Goal: Information Seeking & Learning: Learn about a topic

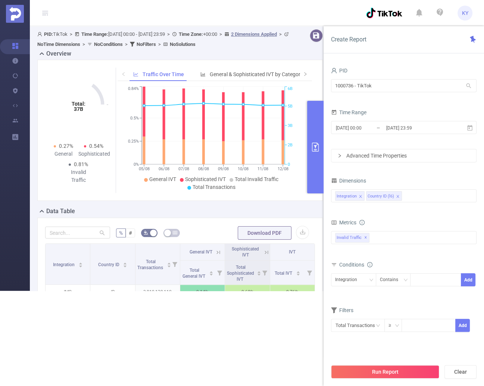
click at [410, 93] on div "1000736 - TikTok 1000736 - TikTok" at bounding box center [403, 87] width 145 height 18
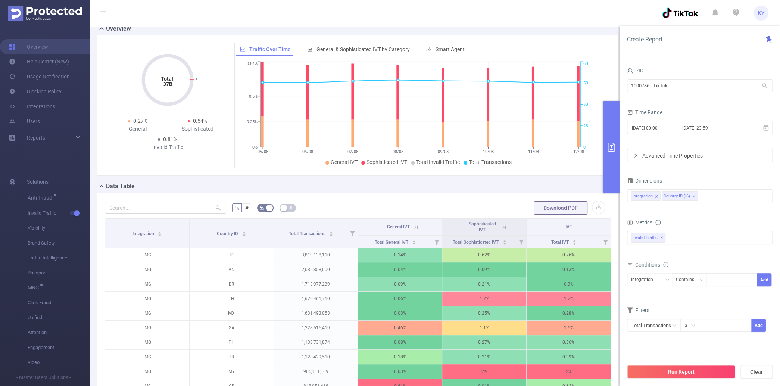
scroll to position [63, 0]
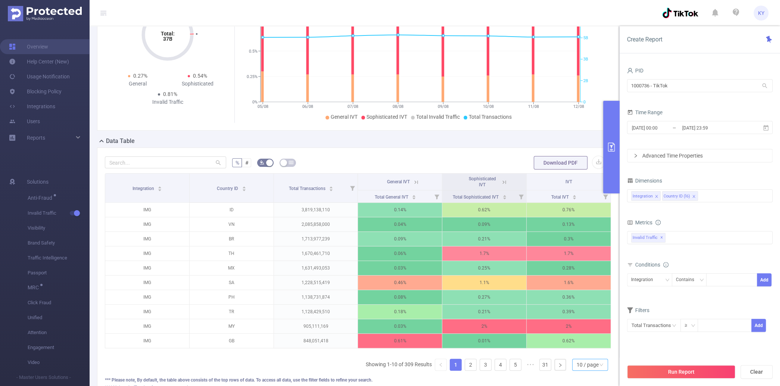
click at [276, 251] on p "1,670,461,710" at bounding box center [316, 253] width 84 height 14
click at [483, 361] on div "10 / page" at bounding box center [590, 364] width 36 height 12
click at [483, 321] on li "20 / page" at bounding box center [585, 319] width 36 height 12
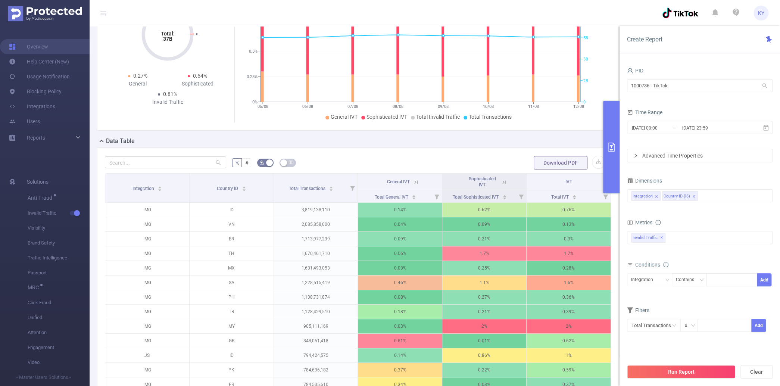
click at [483, 181] on icon at bounding box center [504, 182] width 7 height 7
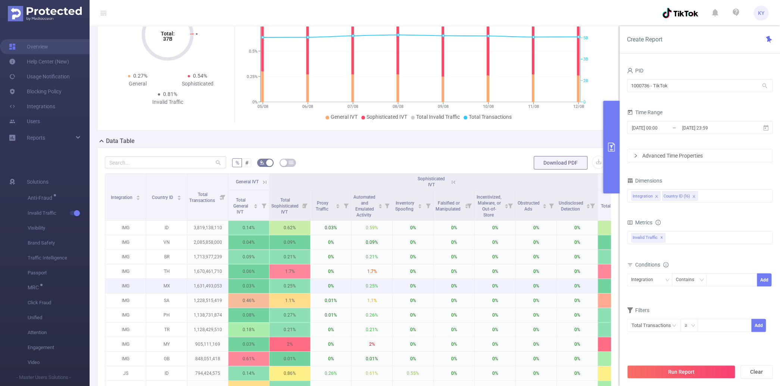
scroll to position [64, 0]
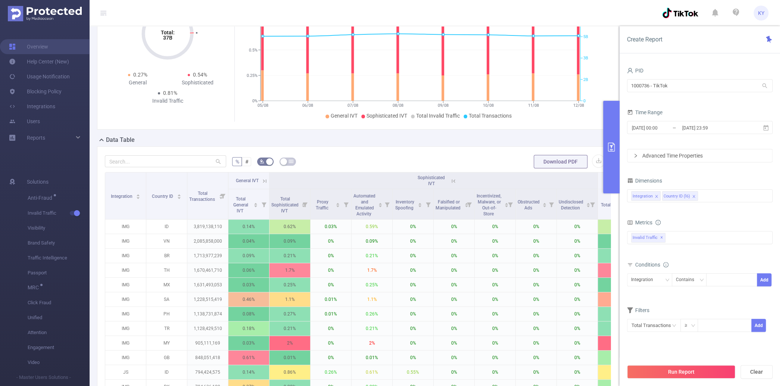
click at [455, 182] on icon at bounding box center [453, 181] width 7 height 7
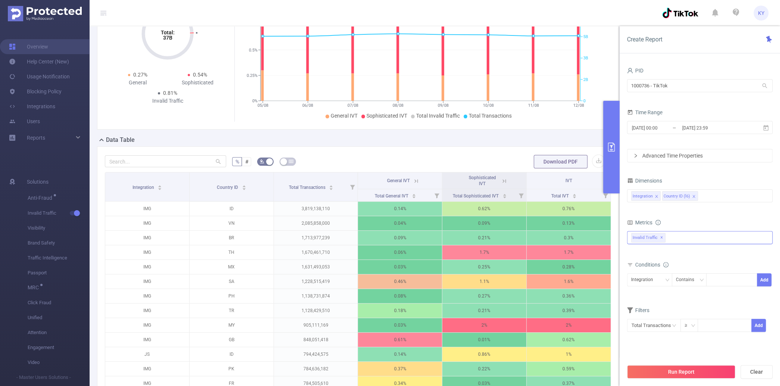
click at [483, 236] on span "Invalid Traffic ✕" at bounding box center [648, 238] width 34 height 10
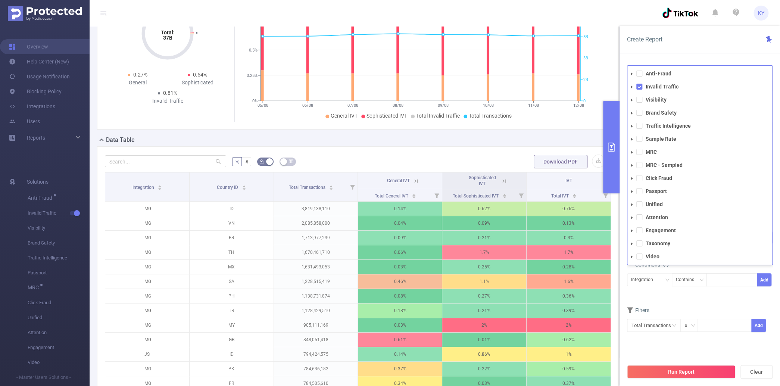
click at [483, 237] on ul "Anti-Fraud Invalid Traffic Visibility Brand Safety Traffic Intelligence Sample …" at bounding box center [699, 165] width 145 height 193
click at [483, 87] on span at bounding box center [639, 87] width 6 height 6
click at [483, 72] on span at bounding box center [639, 73] width 6 height 6
click at [483, 293] on div "Conditions Integration Contains Add" at bounding box center [699, 277] width 145 height 37
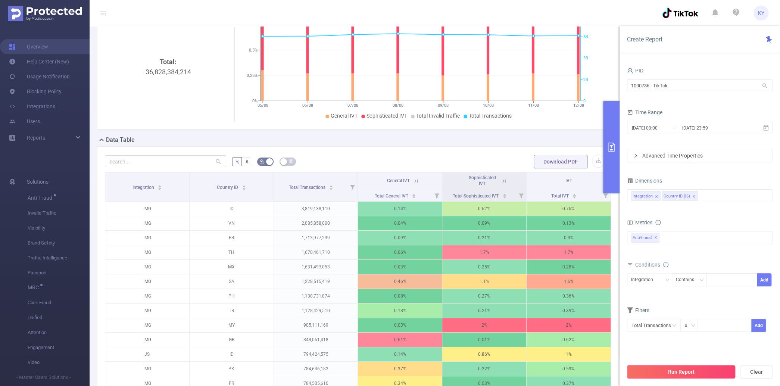
click at [483, 369] on button "Run Report" at bounding box center [681, 371] width 108 height 13
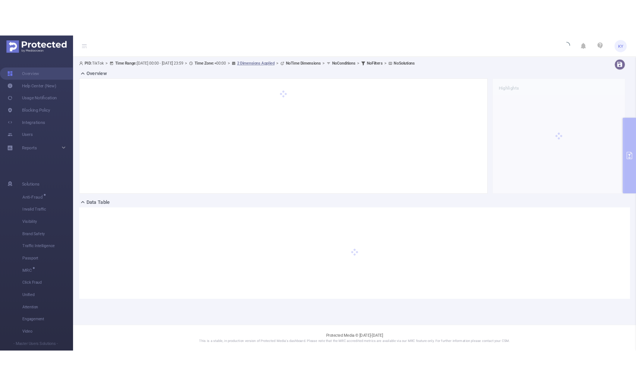
scroll to position [0, 0]
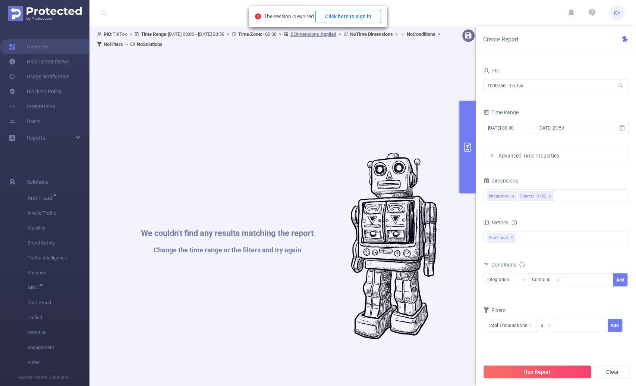
click at [357, 20] on button "Click here to sign in" at bounding box center [349, 16] width 66 height 13
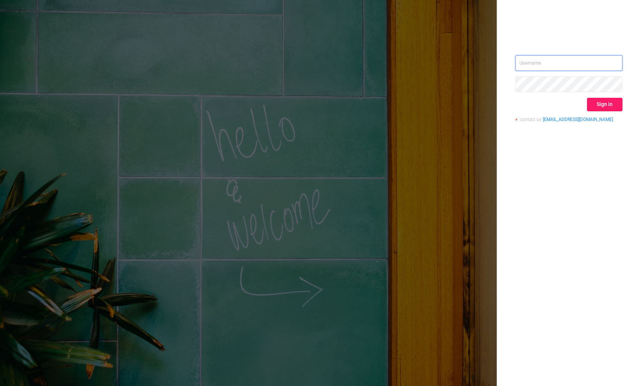
type input "[EMAIL_ADDRESS][DOMAIN_NAME]"
click at [604, 106] on button "Sign in" at bounding box center [604, 104] width 35 height 13
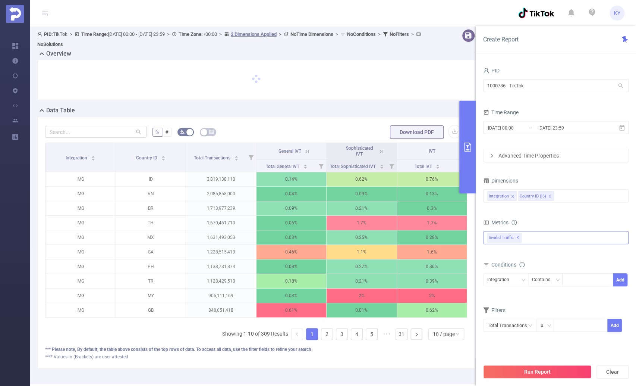
click at [530, 237] on div "Invalid Traffic ✕" at bounding box center [555, 237] width 145 height 13
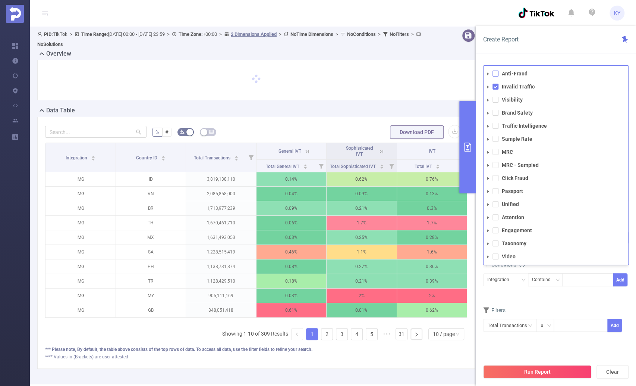
click at [494, 75] on span at bounding box center [496, 73] width 6 height 6
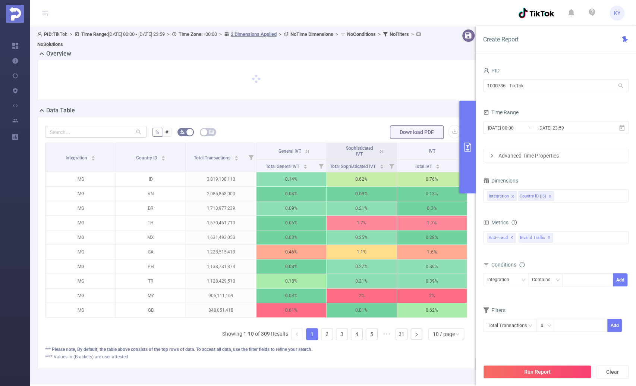
click at [548, 300] on form "Dimensions Integration Country ID (l6) Metrics Total General IVT Data Centers D…" at bounding box center [555, 258] width 145 height 166
click at [541, 374] on button "Run Report" at bounding box center [537, 371] width 108 height 13
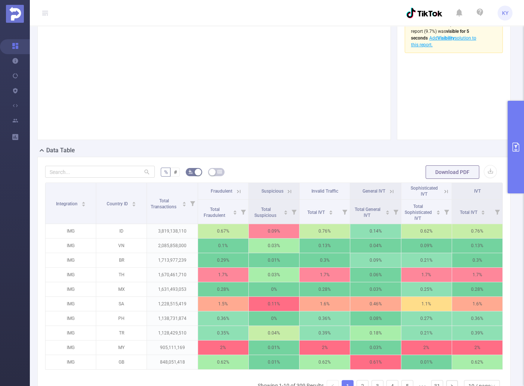
scroll to position [132, 0]
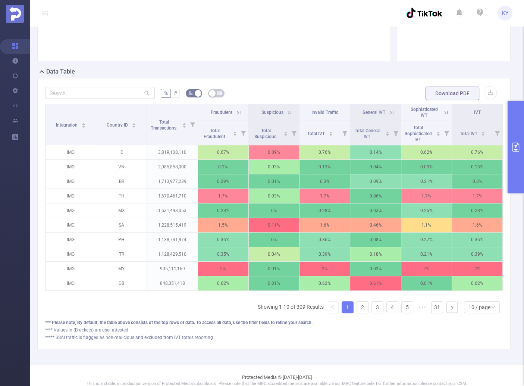
click at [288, 116] on icon at bounding box center [289, 112] width 7 height 7
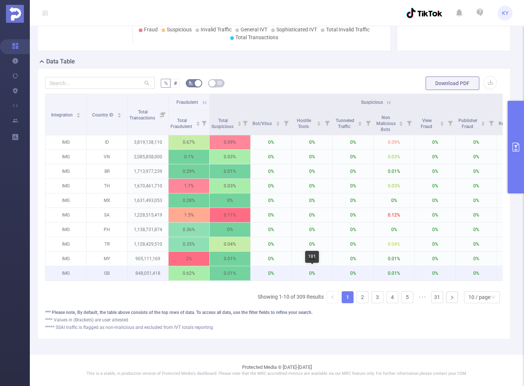
scroll to position [152, 0]
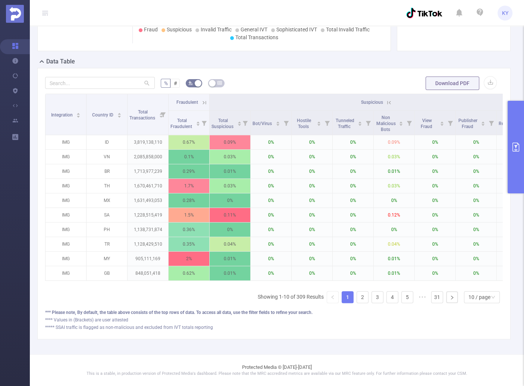
click at [386, 101] on icon at bounding box center [389, 102] width 7 height 7
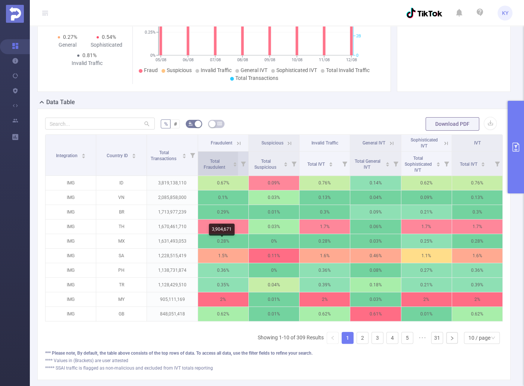
scroll to position [101, 0]
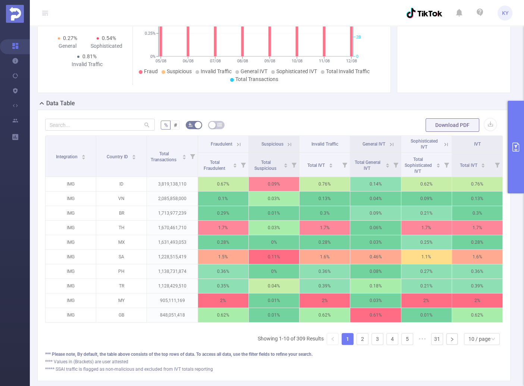
click at [237, 146] on icon at bounding box center [238, 143] width 3 height 3
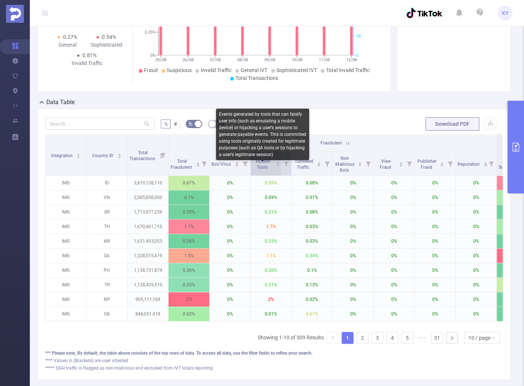
scroll to position [99, 0]
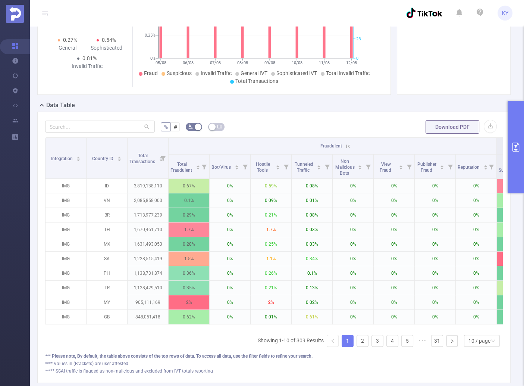
click at [346, 150] on icon at bounding box center [348, 146] width 7 height 7
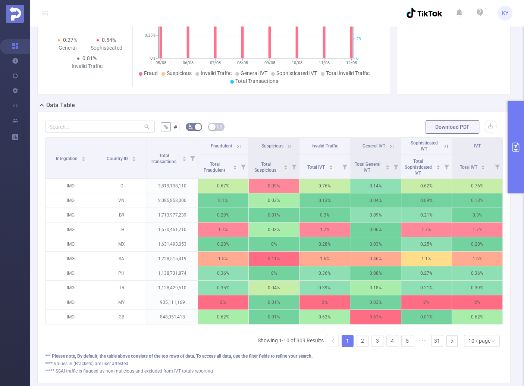
click at [445, 150] on icon at bounding box center [446, 146] width 7 height 7
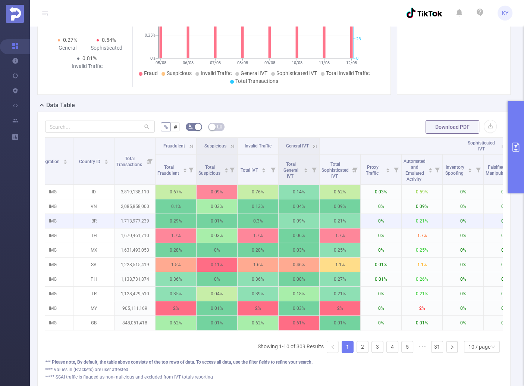
scroll to position [0, 143]
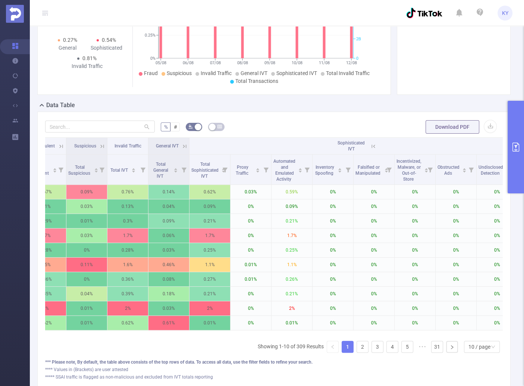
click at [374, 148] on icon at bounding box center [372, 145] width 3 height 3
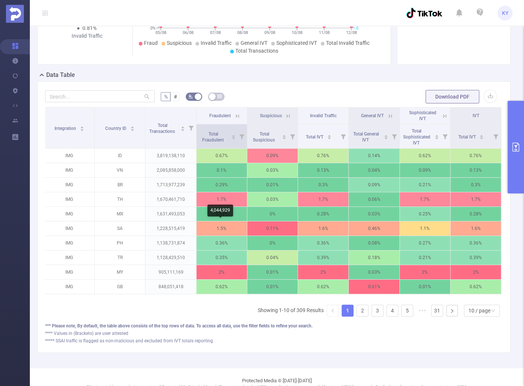
scroll to position [85, 0]
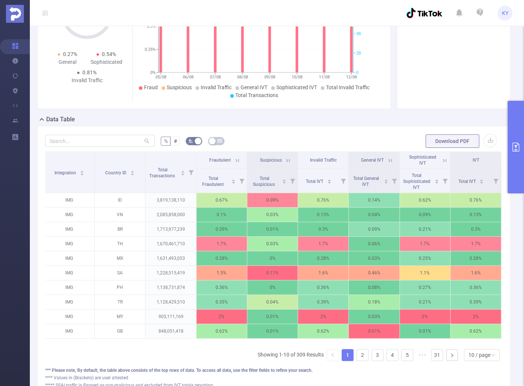
click at [236, 164] on icon at bounding box center [237, 160] width 7 height 7
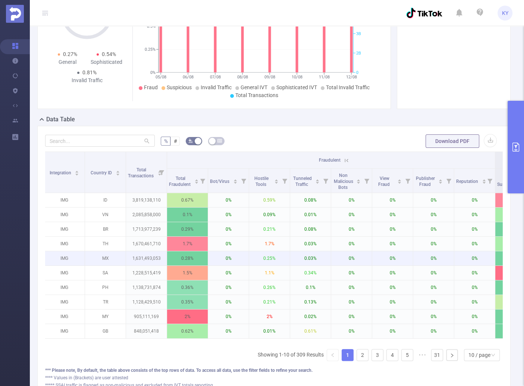
scroll to position [0, 145]
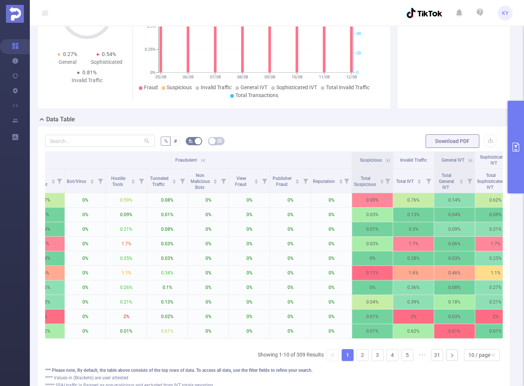
click at [468, 164] on icon at bounding box center [470, 160] width 7 height 7
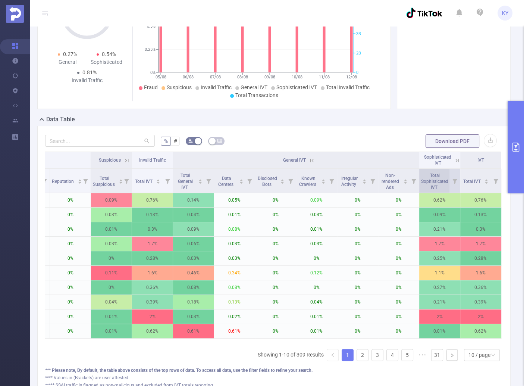
scroll to position [0, 410]
click at [454, 164] on icon at bounding box center [457, 160] width 7 height 7
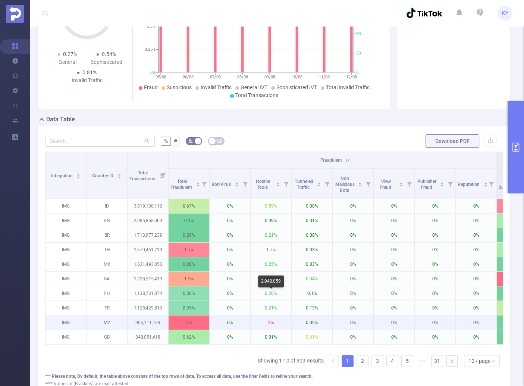
scroll to position [158, 0]
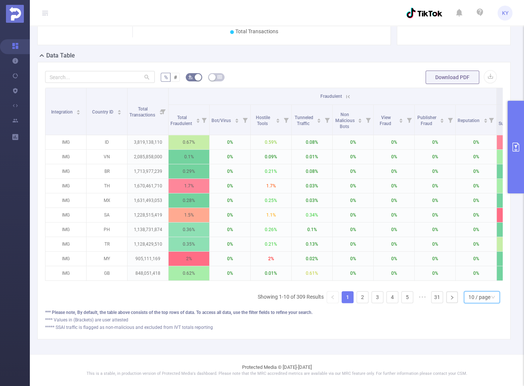
click at [481, 298] on div "10 / page" at bounding box center [479, 296] width 22 height 11
click at [474, 245] on li "20 / page" at bounding box center [478, 251] width 36 height 12
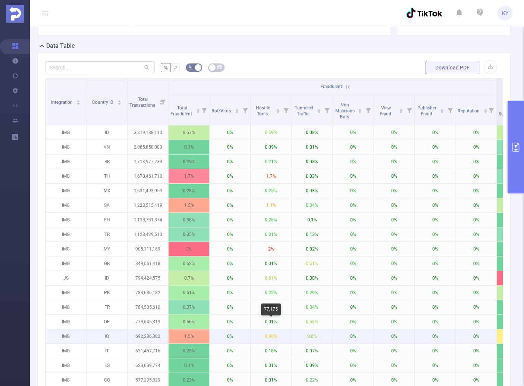
scroll to position [169, 0]
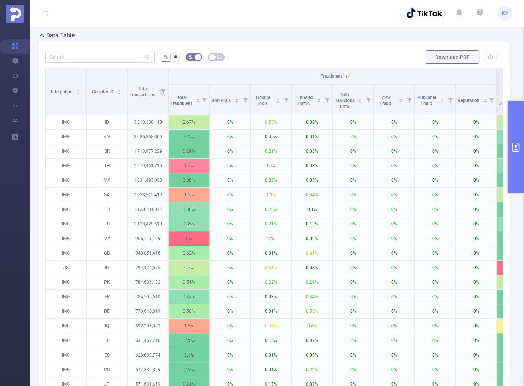
click at [348, 80] on icon at bounding box center [348, 76] width 7 height 7
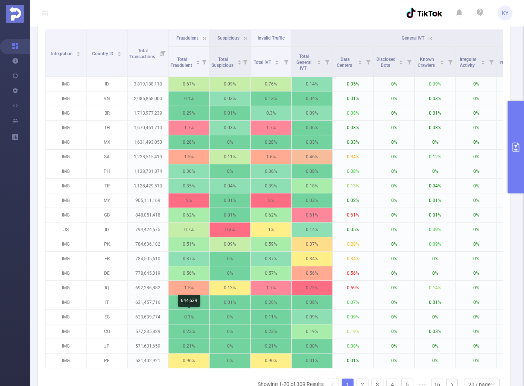
scroll to position [303, 0]
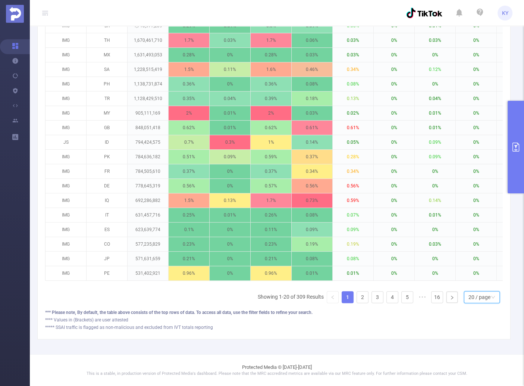
click at [470, 300] on div "20 / page" at bounding box center [479, 296] width 22 height 11
click at [470, 258] on li "30 / page" at bounding box center [478, 262] width 36 height 12
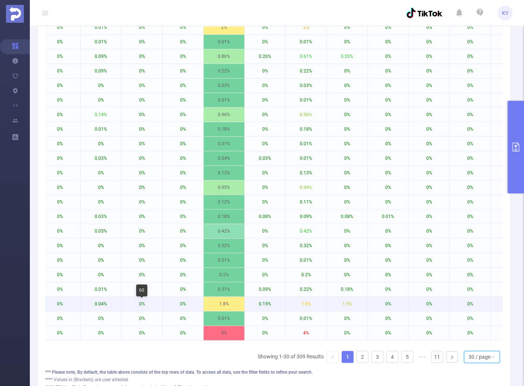
scroll to position [0, 0]
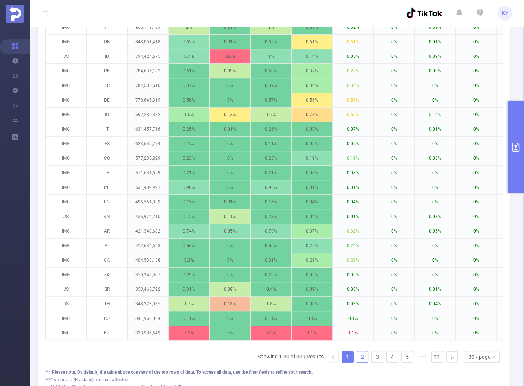
click at [357, 362] on link "2" at bounding box center [362, 356] width 11 height 11
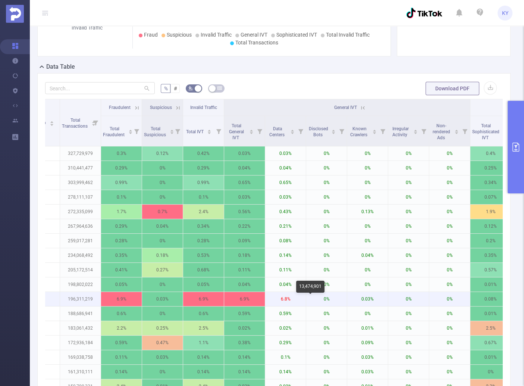
scroll to position [0, 95]
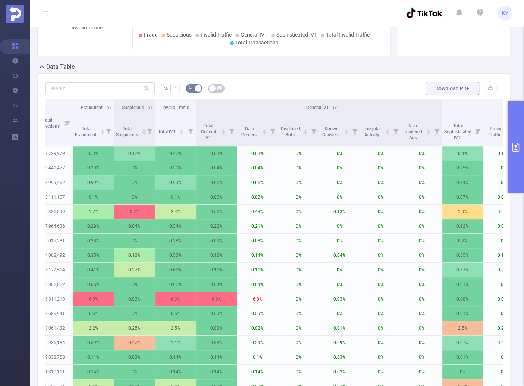
click at [516, 177] on button "primary" at bounding box center [516, 147] width 16 height 92
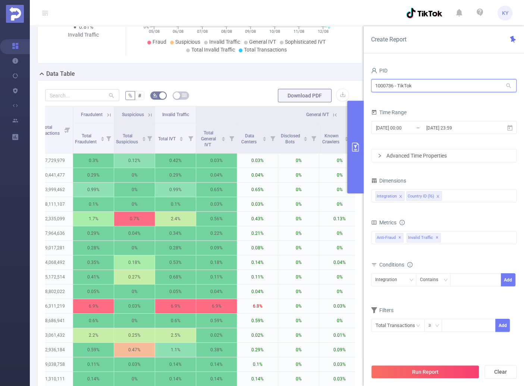
click at [416, 89] on input "1000736 - TikTok" at bounding box center [443, 85] width 145 height 13
type input "TIKT"
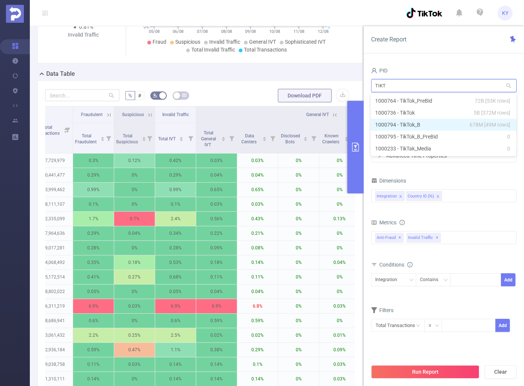
click at [430, 129] on li "1000794 - TikTok_B 678M [49M rows]" at bounding box center [443, 125] width 145 height 12
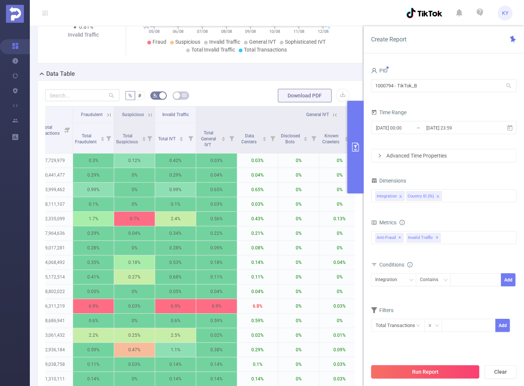
click at [440, 371] on button "Run Report" at bounding box center [425, 371] width 108 height 13
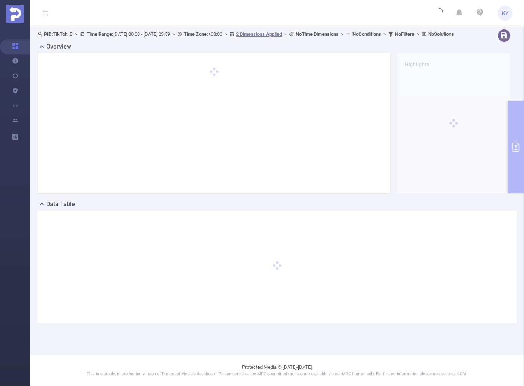
scroll to position [0, 0]
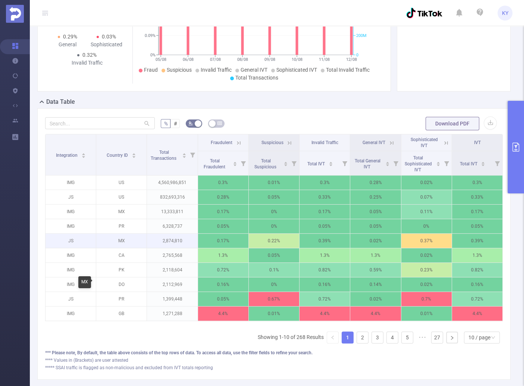
scroll to position [106, 0]
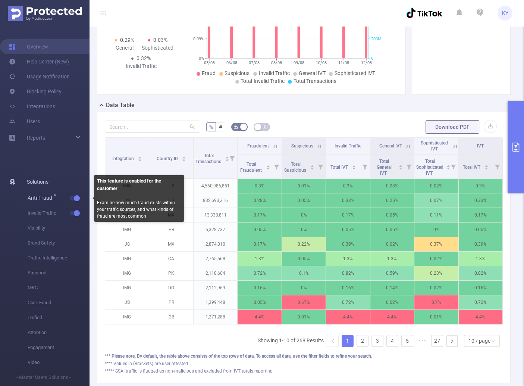
click at [74, 196] on button "button" at bounding box center [75, 198] width 10 height 4
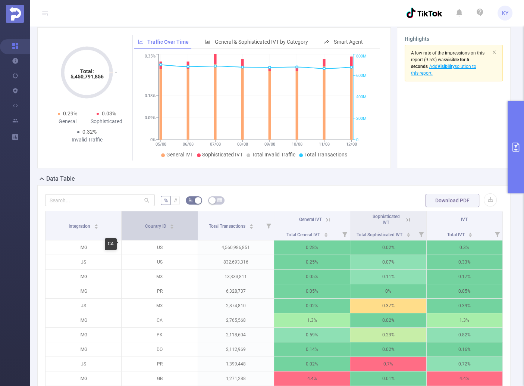
scroll to position [0, 0]
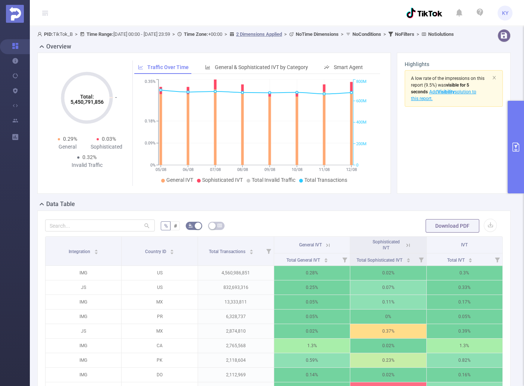
click at [269, 200] on div "Total: 5,450,791,856 Total: 5,450,791,856 0.29% General 0.03% Sophisticated 0.3…" at bounding box center [273, 126] width 479 height 147
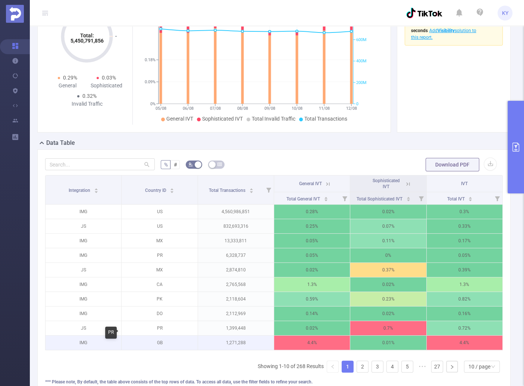
scroll to position [61, 0]
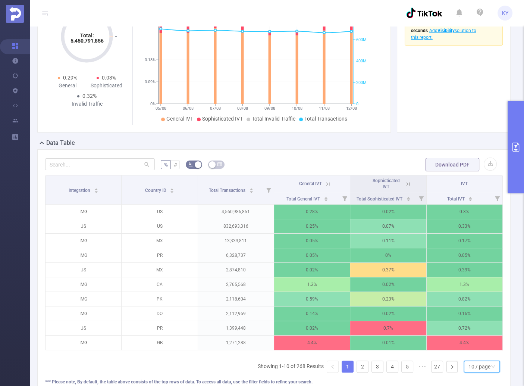
click at [484, 372] on div "10 / page" at bounding box center [479, 366] width 22 height 11
click at [479, 327] on li "20 / page" at bounding box center [478, 321] width 36 height 12
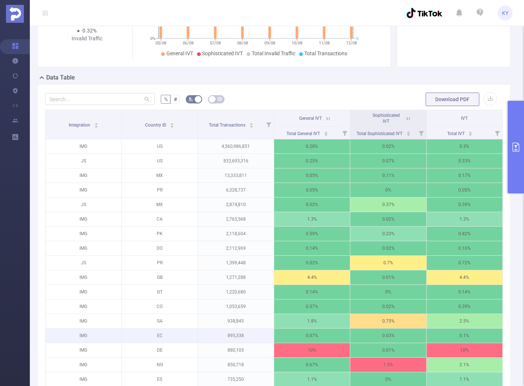
scroll to position [159, 0]
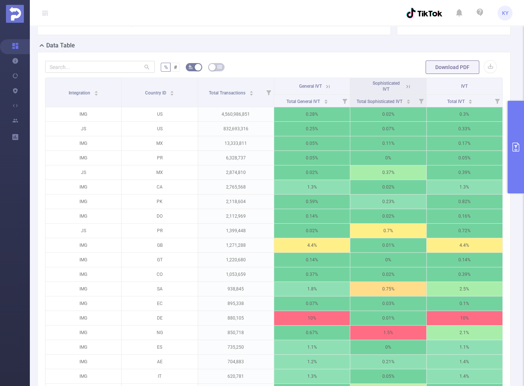
click at [324, 90] on icon at bounding box center [327, 86] width 7 height 7
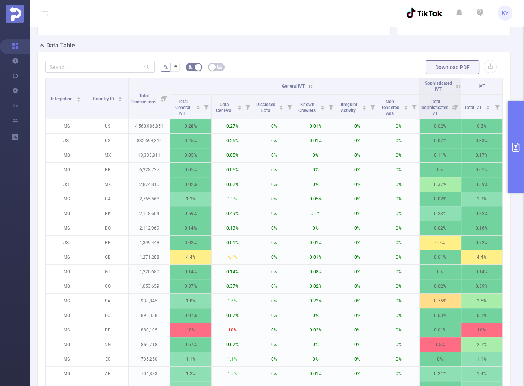
click at [309, 89] on icon at bounding box center [310, 86] width 7 height 7
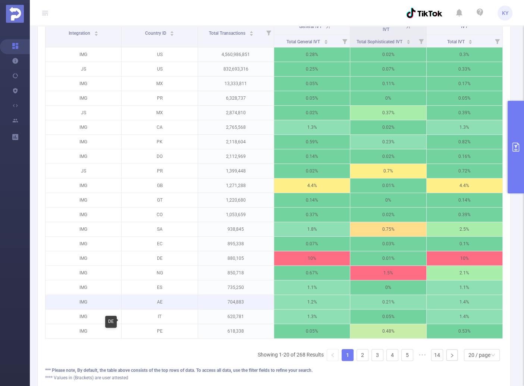
scroll to position [219, 0]
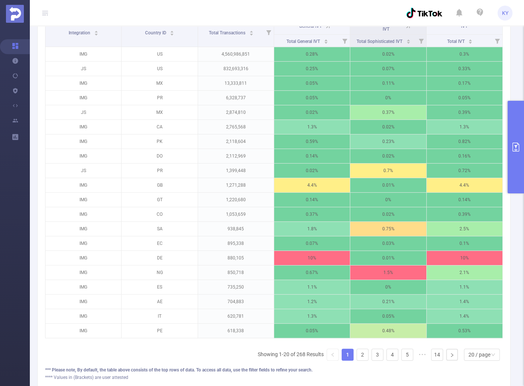
click at [512, 141] on button "primary" at bounding box center [516, 147] width 16 height 92
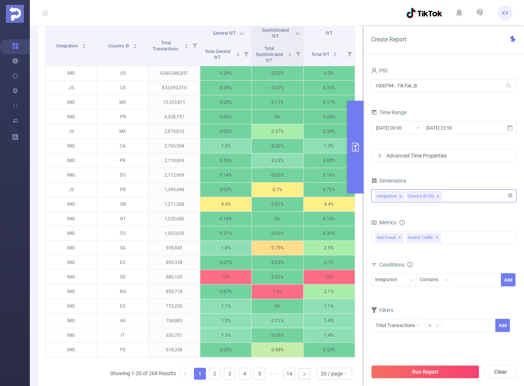
click at [455, 194] on div "Integration Country ID (l6)" at bounding box center [443, 195] width 137 height 12
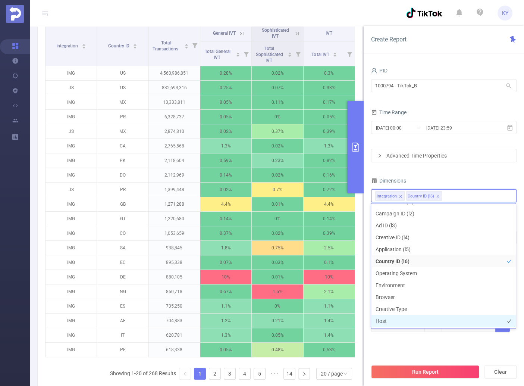
scroll to position [60, 0]
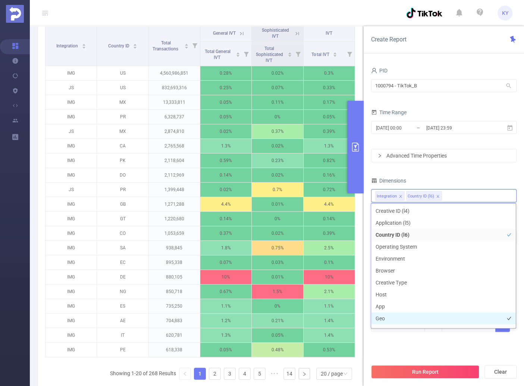
click at [393, 316] on li "Geo" at bounding box center [443, 318] width 145 height 12
click at [471, 167] on div "PID 1000794 - TikTok_B 1000794 - TikTok_B Time Range [DATE] 00:00 _ [DATE] 23:5…" at bounding box center [443, 203] width 145 height 276
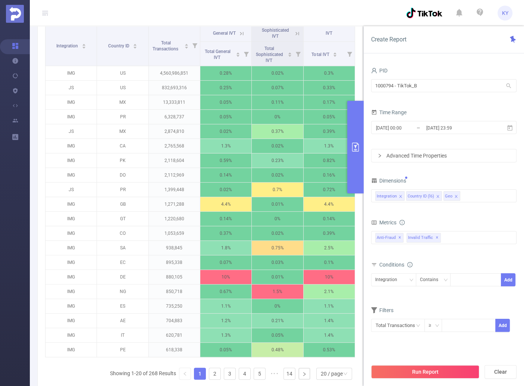
click at [435, 384] on div "Run Report Clear" at bounding box center [444, 371] width 160 height 28
click at [440, 373] on button "Run Report" at bounding box center [425, 371] width 108 height 13
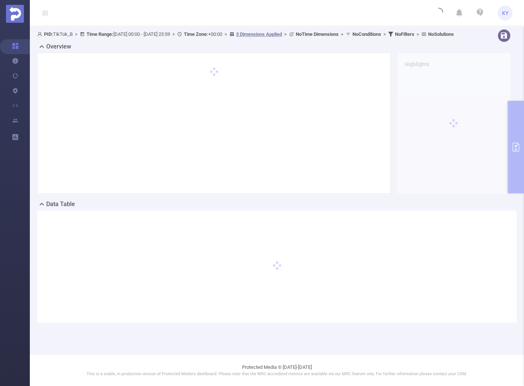
scroll to position [0, 0]
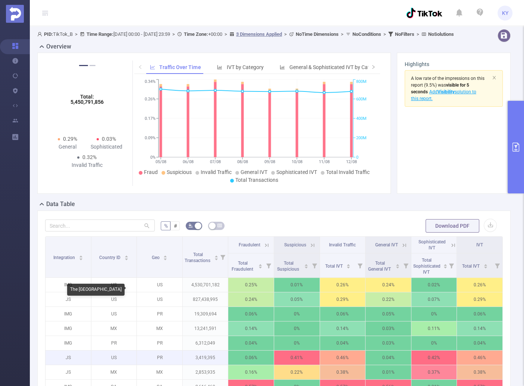
scroll to position [66, 0]
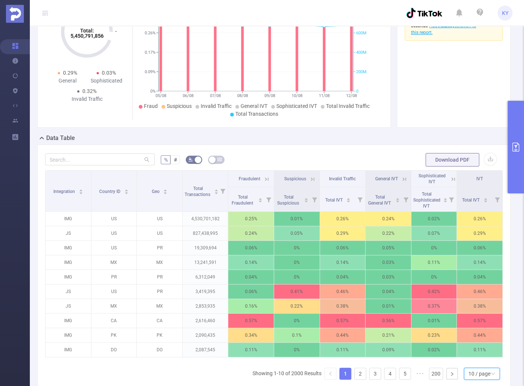
click at [470, 379] on div "10 / page" at bounding box center [479, 373] width 22 height 11
click at [482, 334] on li "20 / page" at bounding box center [478, 328] width 36 height 12
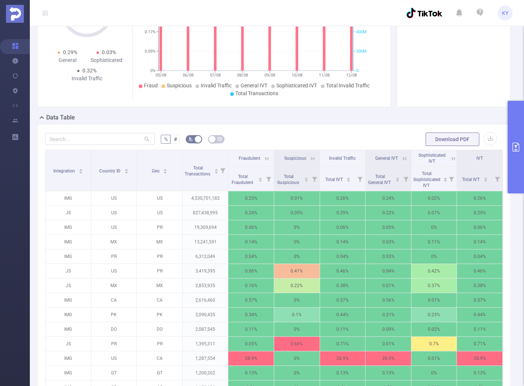
scroll to position [194, 0]
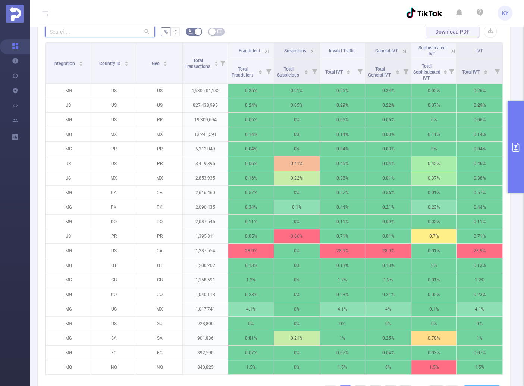
click at [90, 37] on input "text" at bounding box center [100, 31] width 110 height 12
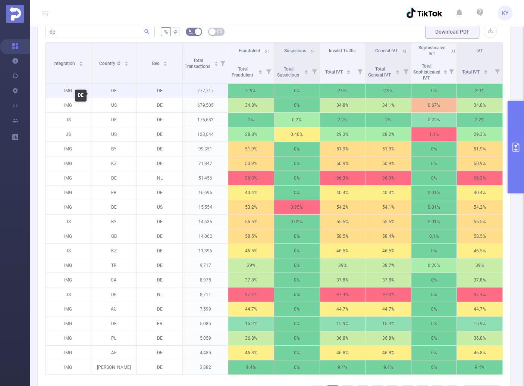
click at [119, 98] on p "DE" at bounding box center [114, 91] width 46 height 14
click at [405, 58] on th "General IVT" at bounding box center [389, 51] width 46 height 17
click at [402, 54] on icon at bounding box center [404, 51] width 7 height 7
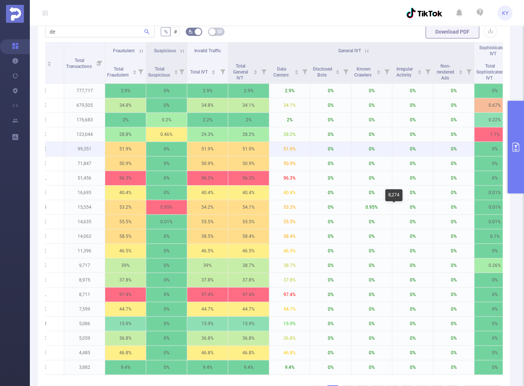
scroll to position [0, 119]
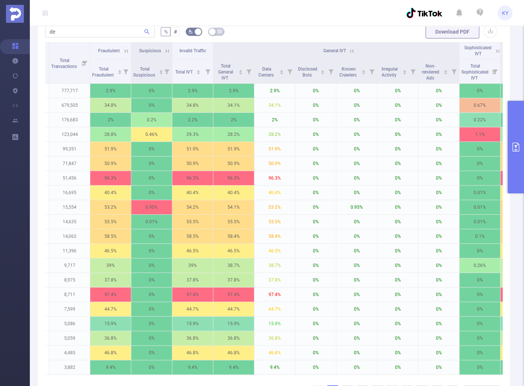
click at [351, 54] on icon at bounding box center [352, 51] width 7 height 7
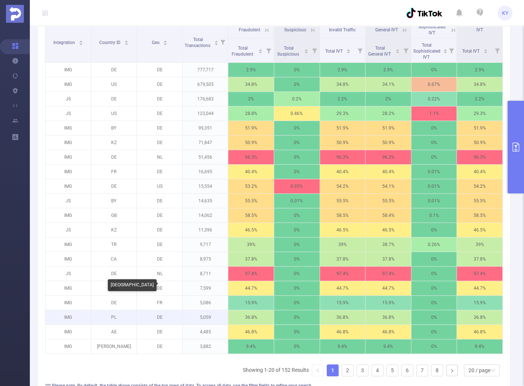
scroll to position [204, 0]
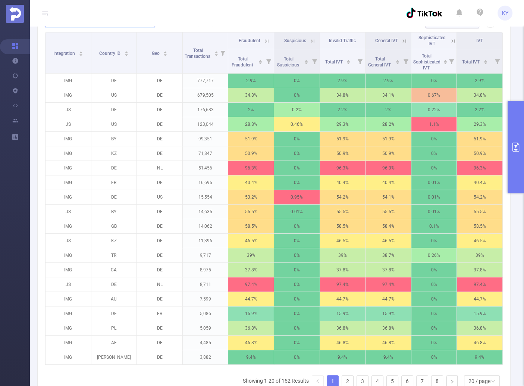
click at [72, 27] on input "de" at bounding box center [100, 21] width 110 height 12
type input "="
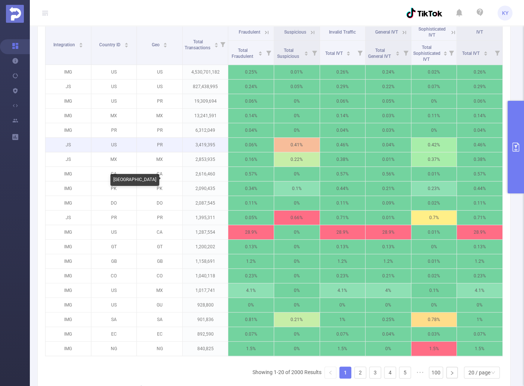
scroll to position [123, 0]
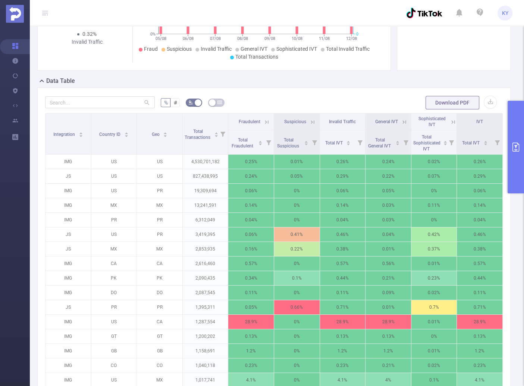
click at [264, 125] on icon at bounding box center [266, 122] width 7 height 7
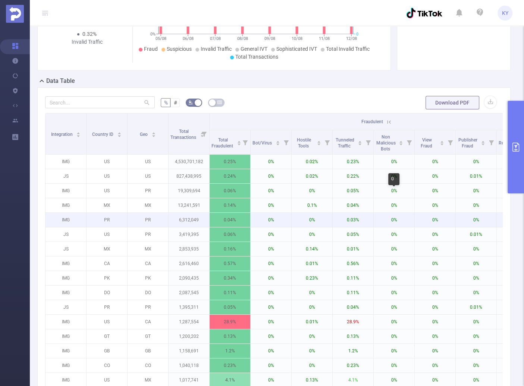
click at [388, 125] on icon at bounding box center [389, 122] width 7 height 7
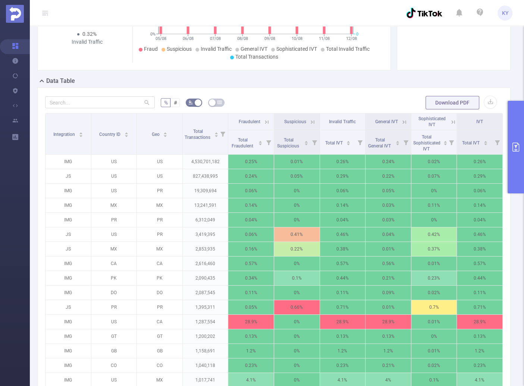
click at [401, 125] on icon at bounding box center [404, 122] width 7 height 7
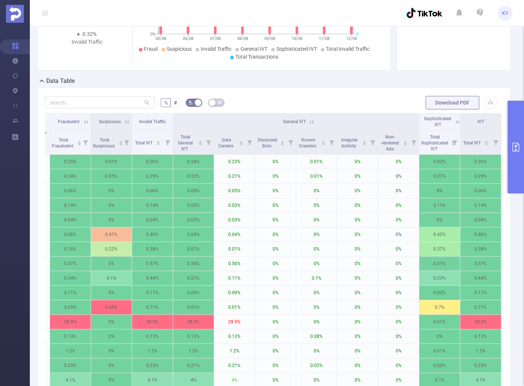
click at [310, 123] on icon at bounding box center [311, 121] width 3 height 3
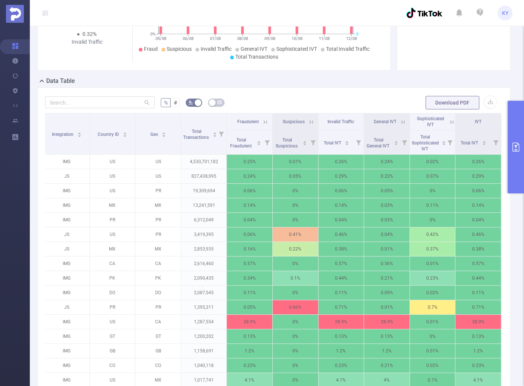
scroll to position [0, 1]
click at [511, 152] on button "primary" at bounding box center [516, 147] width 16 height 92
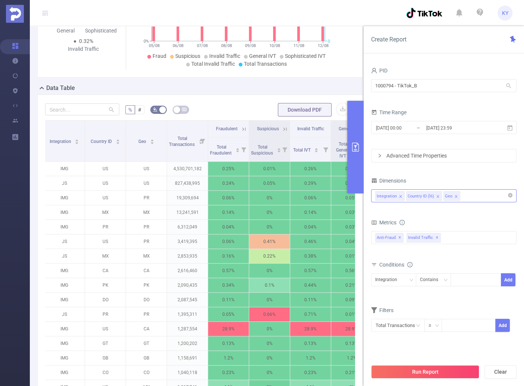
click at [455, 194] on icon "icon: close" at bounding box center [456, 196] width 4 height 4
click at [437, 194] on icon "icon: close" at bounding box center [438, 196] width 4 height 4
click at [448, 161] on div "Advanced Time Properties" at bounding box center [443, 155] width 145 height 13
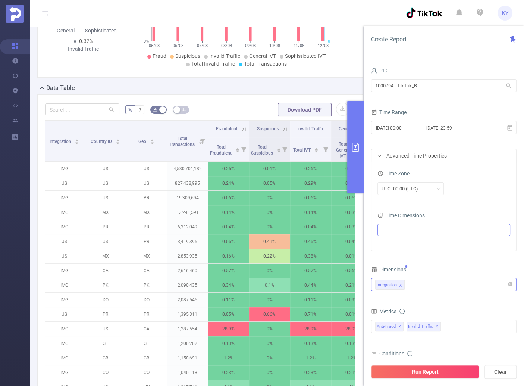
click at [439, 227] on ul at bounding box center [441, 229] width 123 height 11
click at [382, 268] on icon "icon: caret-down" at bounding box center [383, 270] width 4 height 4
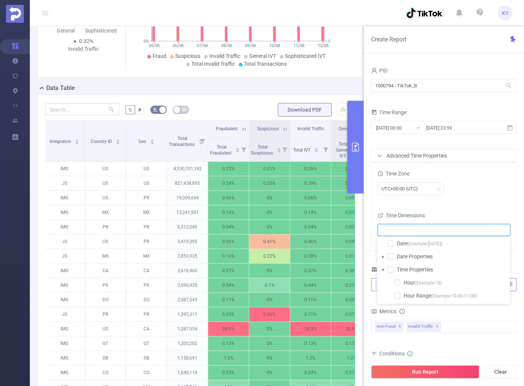
click at [385, 268] on span at bounding box center [383, 269] width 9 height 9
click at [383, 255] on icon "icon: caret-down" at bounding box center [383, 257] width 4 height 4
drag, startPoint x: 396, startPoint y: 268, endPoint x: 401, endPoint y: 262, distance: 8.5
click at [396, 268] on span at bounding box center [397, 269] width 6 height 6
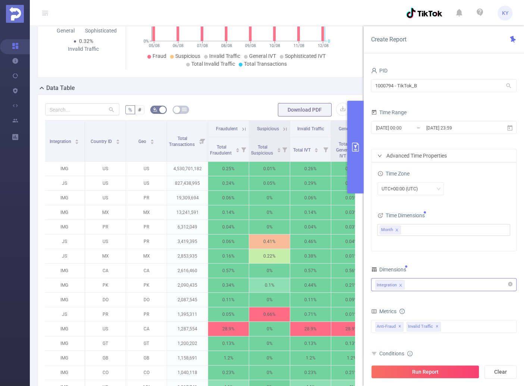
click at [481, 190] on div "UTC+00:00 (UTC)" at bounding box center [443, 188] width 133 height 13
click at [396, 324] on span "Anti-Fraud ✕" at bounding box center [389, 327] width 28 height 10
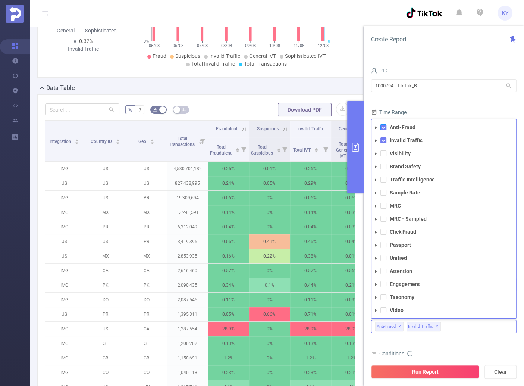
click at [385, 129] on span at bounding box center [383, 127] width 6 height 6
click at [414, 101] on form "PID 1000794 - TikTok_B 1000794 - TikTok_B Time Range [DATE] 00:00 _ [DATE] 23:5…" at bounding box center [443, 158] width 145 height 186
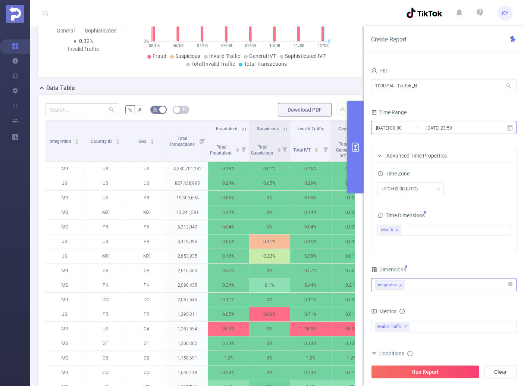
click at [431, 125] on input "[DATE] 23:59" at bounding box center [456, 128] width 60 height 10
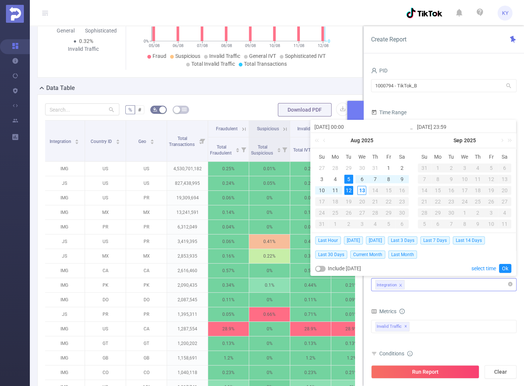
click at [348, 191] on div "12" at bounding box center [348, 190] width 9 height 9
click at [325, 141] on link at bounding box center [325, 140] width 7 height 15
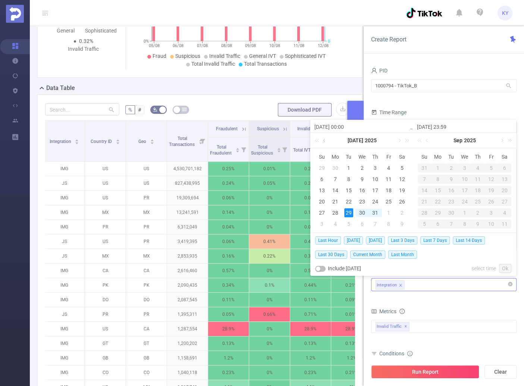
click at [325, 141] on link at bounding box center [325, 140] width 7 height 15
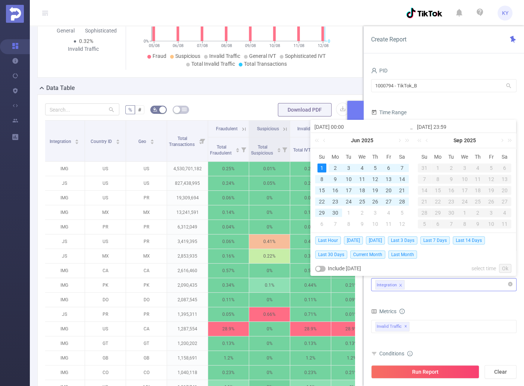
click at [322, 164] on div "1" at bounding box center [321, 167] width 9 height 9
type input "[DATE] 00:00"
click at [506, 264] on link "Ok" at bounding box center [505, 268] width 12 height 9
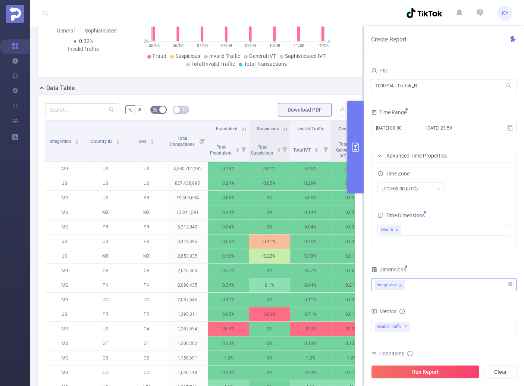
click at [446, 367] on button "Run Report" at bounding box center [425, 371] width 108 height 13
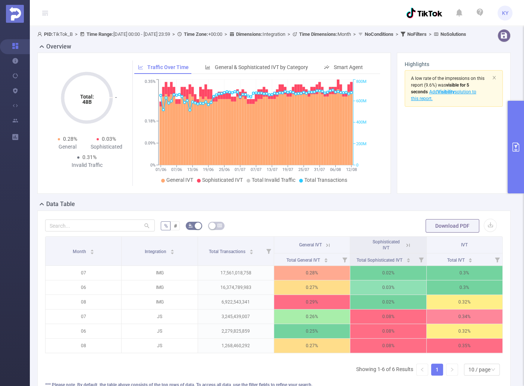
click at [510, 173] on button "primary" at bounding box center [516, 147] width 16 height 92
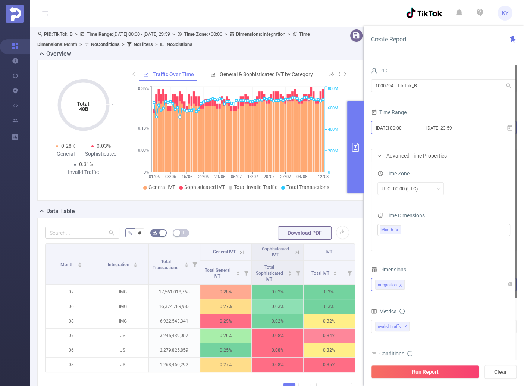
click at [419, 127] on input "[DATE] 00:00" at bounding box center [405, 128] width 60 height 10
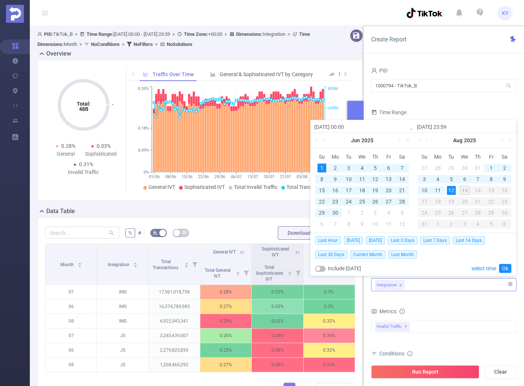
click at [321, 169] on div "1" at bounding box center [321, 167] width 9 height 9
click at [320, 138] on link at bounding box center [318, 140] width 10 height 15
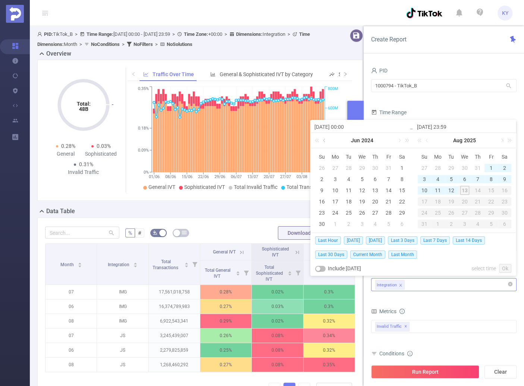
click at [324, 141] on link at bounding box center [325, 140] width 7 height 15
click at [387, 212] on div "31" at bounding box center [388, 212] width 9 height 9
type input "[DATE] 00:00"
type input "[DATE] 23:59"
type input "[DATE] 00:00"
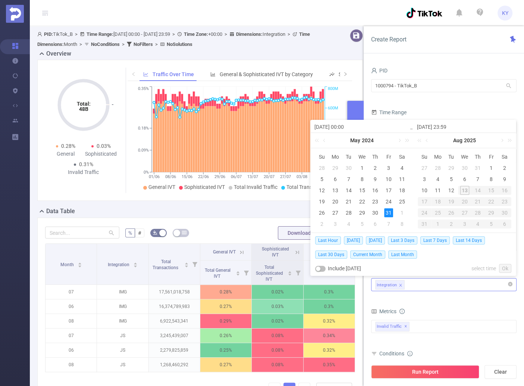
type input "[DATE] 23:59"
click at [407, 141] on link at bounding box center [406, 140] width 10 height 15
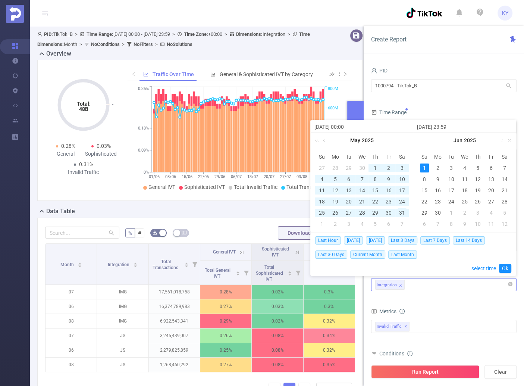
click at [401, 212] on div "31" at bounding box center [402, 212] width 9 height 9
click at [399, 213] on div "31" at bounding box center [402, 212] width 9 height 9
type input "[DATE] 00:00"
type input "[DATE] 23:59"
type input "[DATE] 00:00"
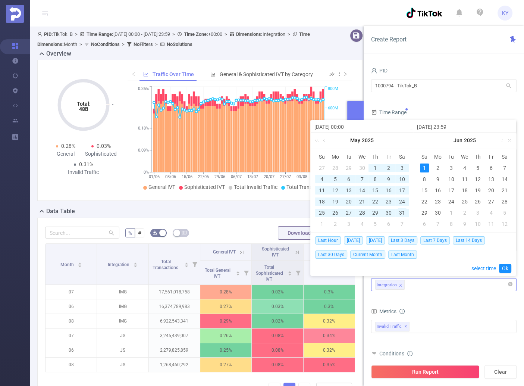
type input "[DATE] 23:59"
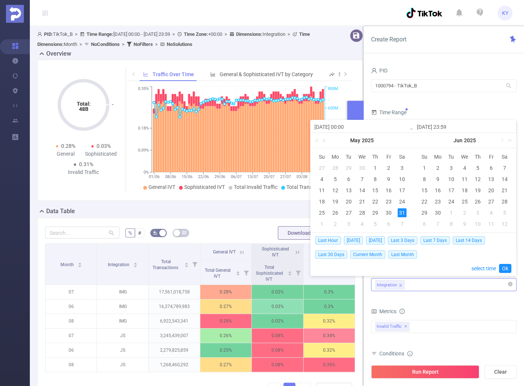
click at [323, 139] on link at bounding box center [325, 140] width 7 height 15
click at [402, 164] on div "1" at bounding box center [402, 167] width 9 height 9
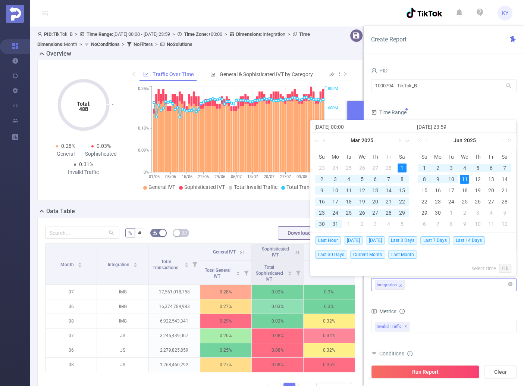
click at [427, 141] on link at bounding box center [427, 140] width 7 height 15
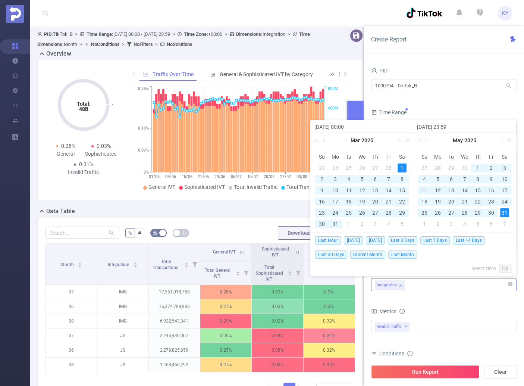
click at [506, 210] on div "31" at bounding box center [504, 212] width 9 height 9
type input "[DATE] 00:00"
click at [505, 269] on link "Ok" at bounding box center [505, 268] width 12 height 9
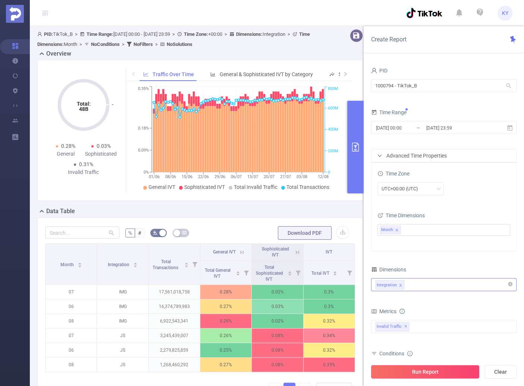
click at [460, 367] on button "Run Report" at bounding box center [425, 371] width 108 height 13
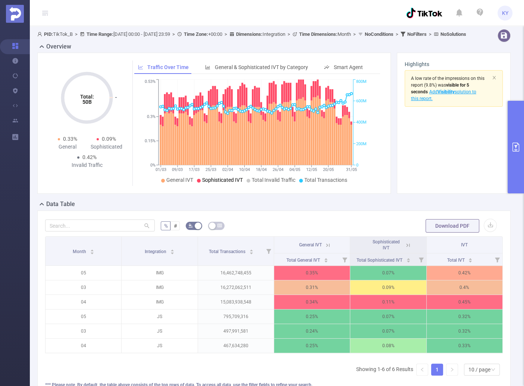
click at [224, 184] on li "Sophisticated IVT" at bounding box center [220, 180] width 46 height 8
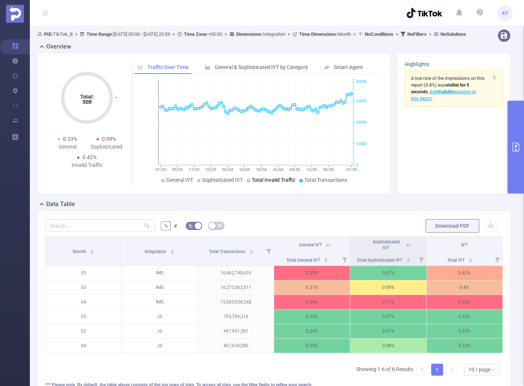
click at [274, 183] on span "Total Invalid Traffic" at bounding box center [274, 180] width 44 height 6
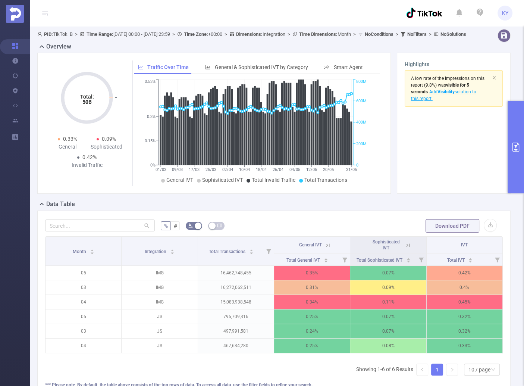
click at [210, 10] on header "KY" at bounding box center [262, 13] width 524 height 26
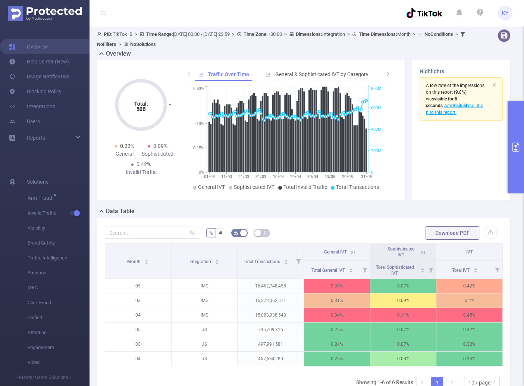
click at [513, 134] on button "primary" at bounding box center [516, 147] width 16 height 92
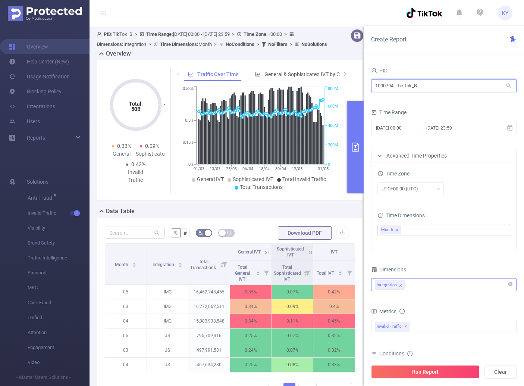
click at [412, 86] on input "1000794 - TikTok_B" at bounding box center [443, 85] width 145 height 13
type input "ibm"
click at [415, 103] on li "1001070 - EightBar_IBM_Sandbox 0" at bounding box center [443, 101] width 145 height 12
click at [508, 369] on button "Clear" at bounding box center [500, 371] width 32 height 13
type input "[DATE] 13:00"
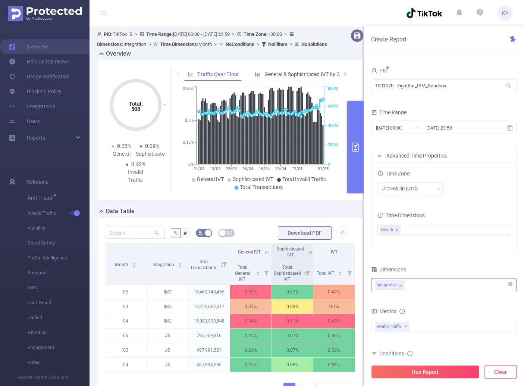
type input "[DATE] 13:59"
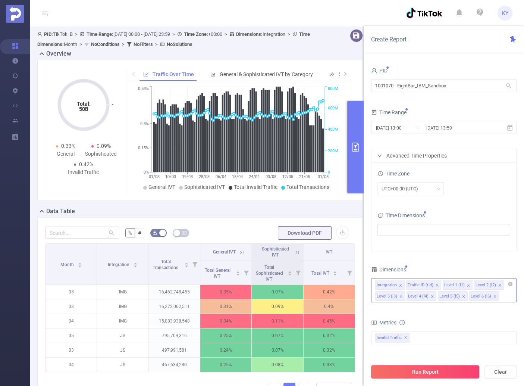
click at [420, 368] on button "Run Report" at bounding box center [425, 371] width 108 height 13
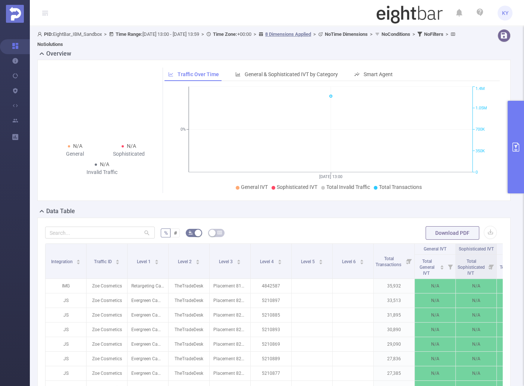
click at [518, 166] on button "primary" at bounding box center [516, 147] width 16 height 92
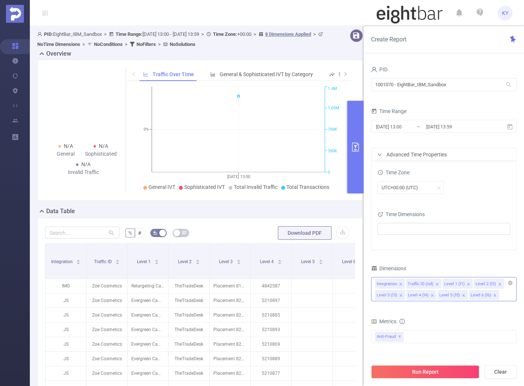
click at [417, 372] on button "Run Report" at bounding box center [425, 371] width 108 height 13
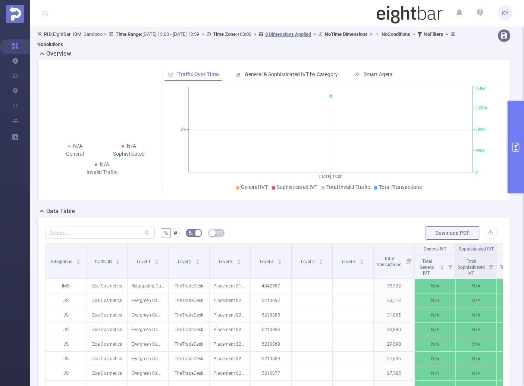
click at [517, 160] on button "primary" at bounding box center [516, 147] width 16 height 92
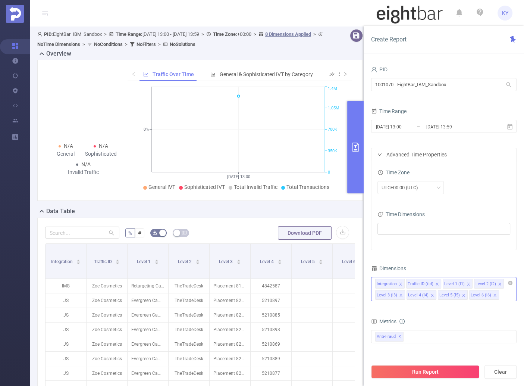
click at [458, 364] on div "Run Report Clear" at bounding box center [444, 371] width 160 height 28
drag, startPoint x: 455, startPoint y: 371, endPoint x: 442, endPoint y: 373, distance: 12.4
click at [454, 372] on button "Run Report" at bounding box center [425, 371] width 108 height 13
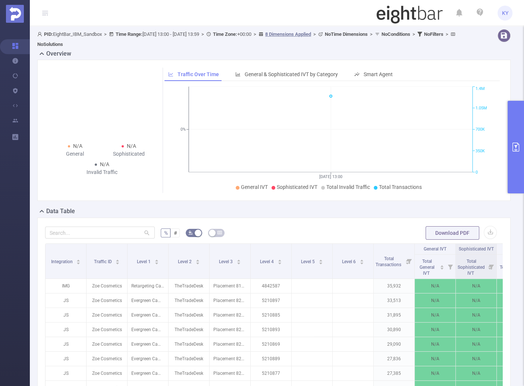
click at [508, 163] on button "primary" at bounding box center [516, 147] width 16 height 92
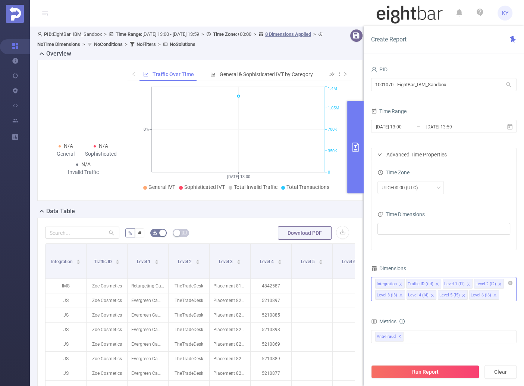
click at [473, 160] on div "Advanced Time Properties" at bounding box center [443, 154] width 145 height 13
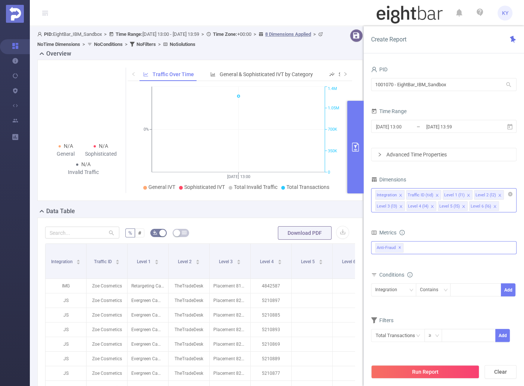
click at [395, 249] on span "Anti-Fraud ✕" at bounding box center [389, 248] width 28 height 10
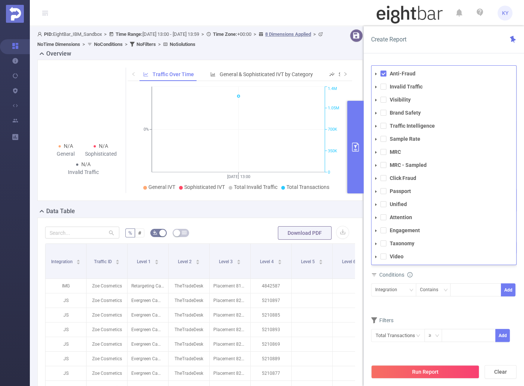
click at [399, 248] on span "Taxonomy" at bounding box center [452, 243] width 128 height 10
click at [399, 247] on span "Taxonomy" at bounding box center [452, 243] width 128 height 10
click at [435, 272] on div "Conditions" at bounding box center [443, 275] width 145 height 12
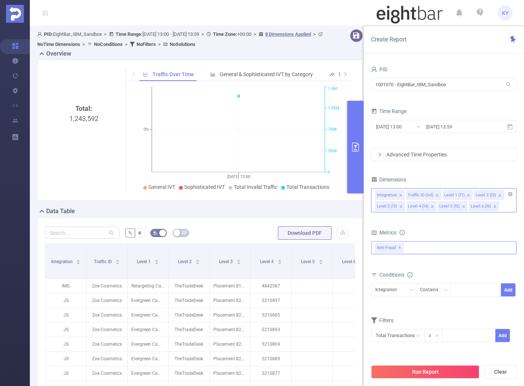
click at [399, 248] on span "✕" at bounding box center [399, 247] width 3 height 9
click at [412, 248] on div "Anti-Fraud Invalid Traffic Visibility Brand Safety Traffic Intelligence Sample …" at bounding box center [443, 247] width 145 height 12
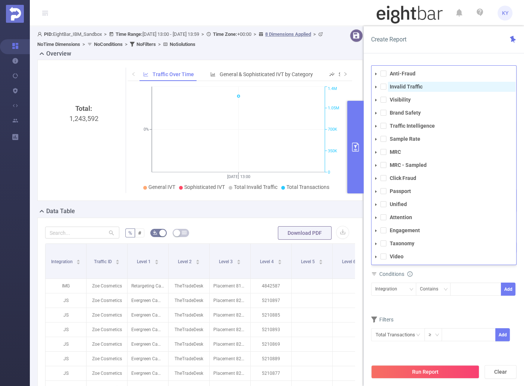
click at [401, 84] on strong "Invalid Traffic" at bounding box center [406, 87] width 33 height 6
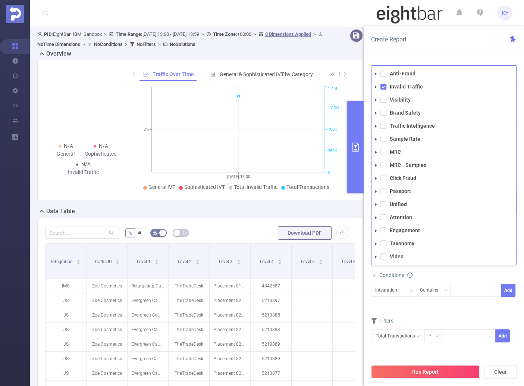
click at [414, 376] on button "Run Report" at bounding box center [425, 371] width 108 height 13
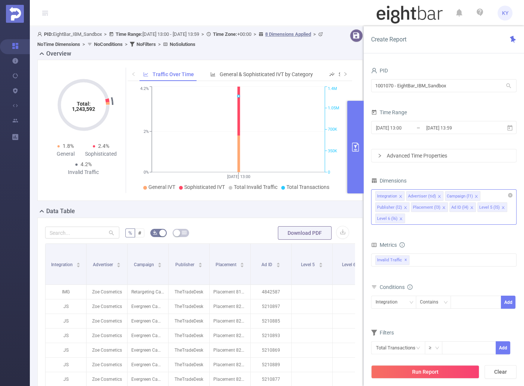
click at [419, 219] on div "Integration Advertiser (tid) Campaign (l1) Publisher (l2) Placement (l3) Ad ID …" at bounding box center [443, 206] width 145 height 35
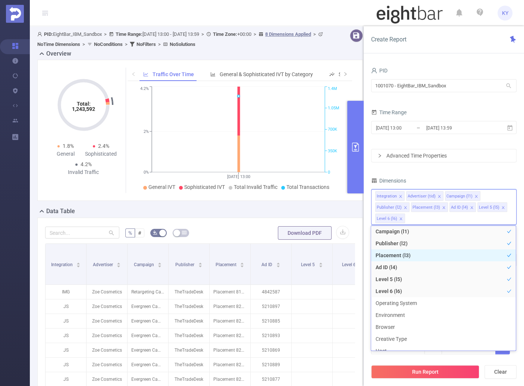
scroll to position [118, 0]
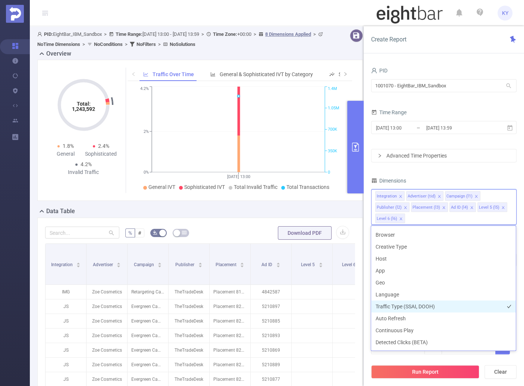
click at [424, 305] on li "Traffic Type (SSAI, DOOH)" at bounding box center [443, 306] width 145 height 12
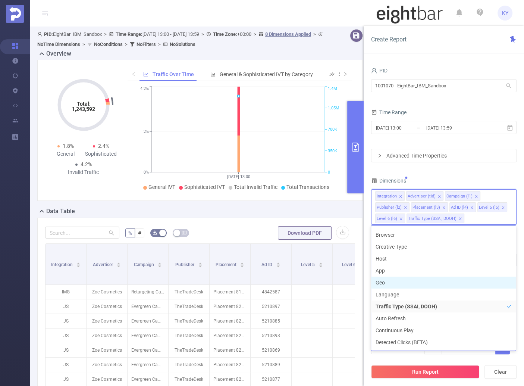
scroll to position [109, 0]
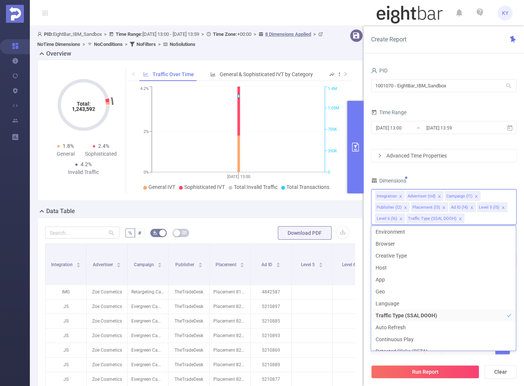
click at [418, 170] on div "PID 1001070 - EightBar_IBM_Sandbox 1001070 - EightBar_IBM_Sandbox Time Range 20…" at bounding box center [443, 214] width 145 height 298
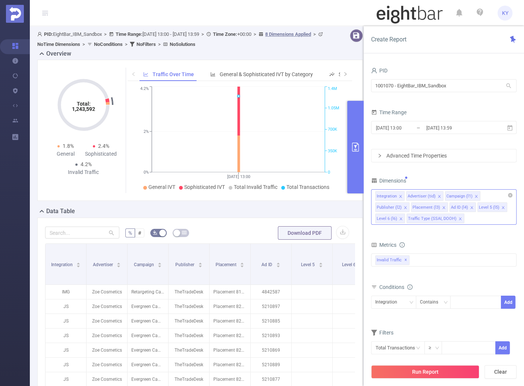
click at [399, 217] on icon "icon: close" at bounding box center [401, 219] width 4 height 4
click at [501, 207] on icon "icon: close" at bounding box center [503, 208] width 4 height 4
click at [489, 208] on div "Integration Advertiser (tid) Campaign (l1) Publisher (l2) Placement (l3) Ad ID …" at bounding box center [443, 206] width 145 height 35
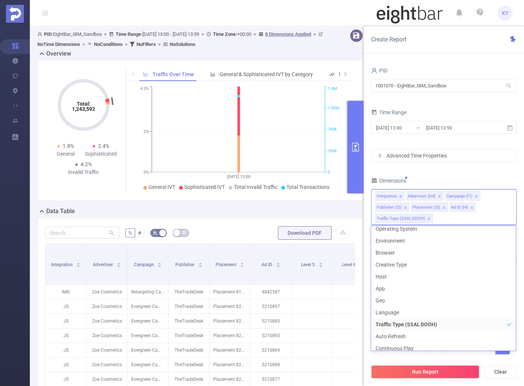
scroll to position [149, 0]
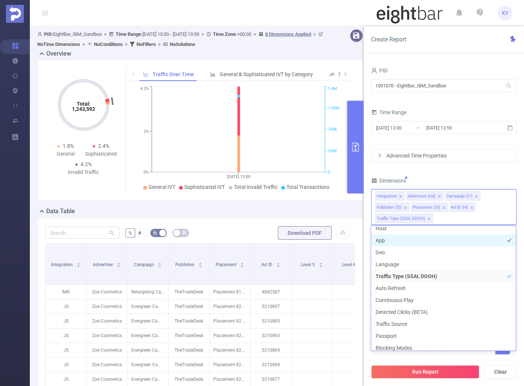
click at [393, 240] on li "App" at bounding box center [443, 240] width 145 height 12
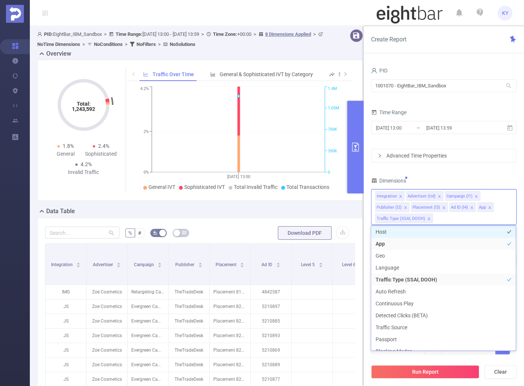
click at [394, 230] on li "Host" at bounding box center [443, 232] width 145 height 12
click at [464, 180] on div "Dimensions" at bounding box center [443, 181] width 145 height 12
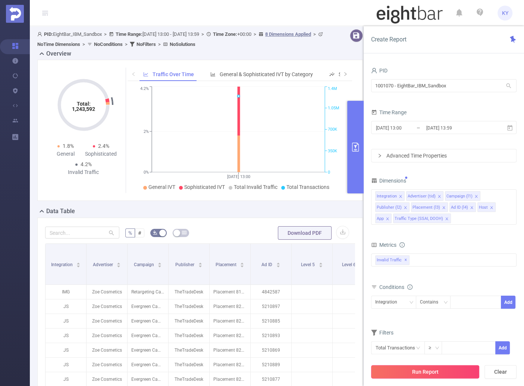
click at [396, 368] on button "Run Report" at bounding box center [425, 371] width 108 height 13
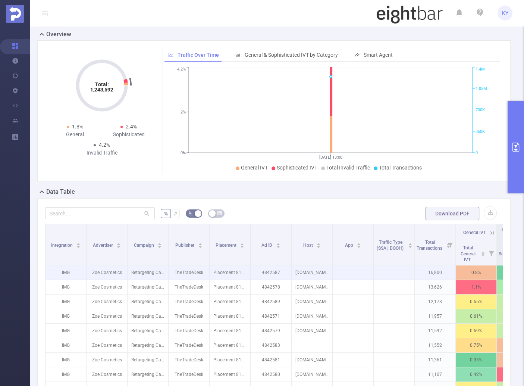
scroll to position [65, 0]
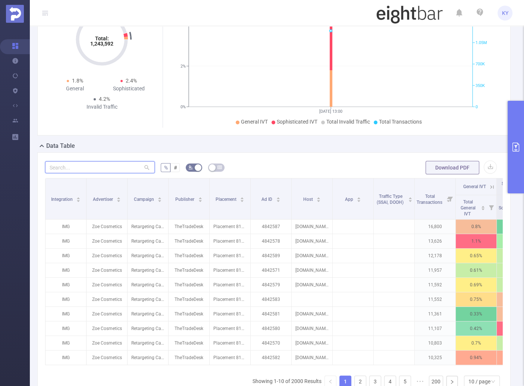
click at [92, 163] on input "text" at bounding box center [100, 167] width 110 height 12
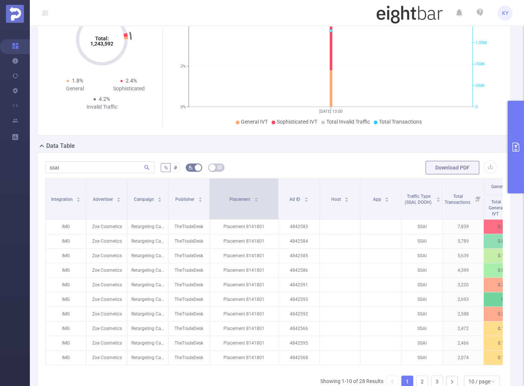
drag, startPoint x: 248, startPoint y: 204, endPoint x: 276, endPoint y: 206, distance: 28.0
click at [276, 206] on span at bounding box center [278, 198] width 4 height 41
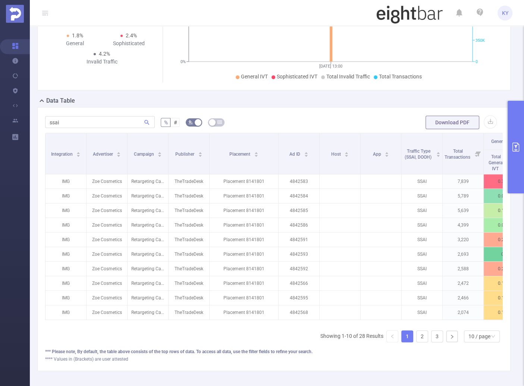
scroll to position [145, 0]
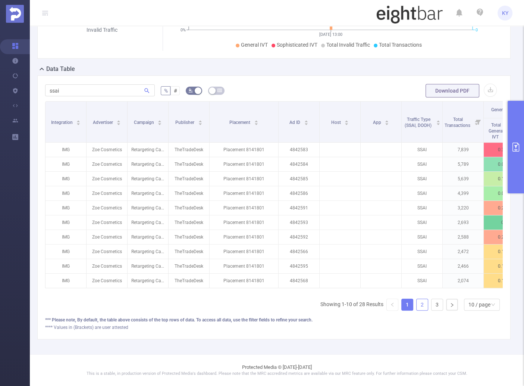
click at [417, 301] on link "2" at bounding box center [422, 304] width 11 height 11
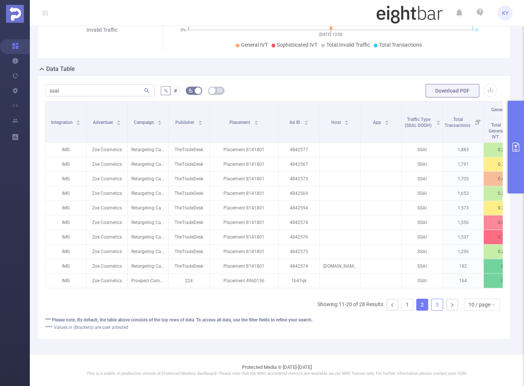
click at [435, 307] on link "3" at bounding box center [437, 304] width 11 height 11
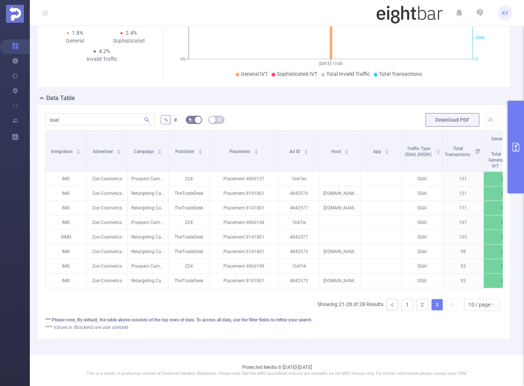
scroll to position [116, 0]
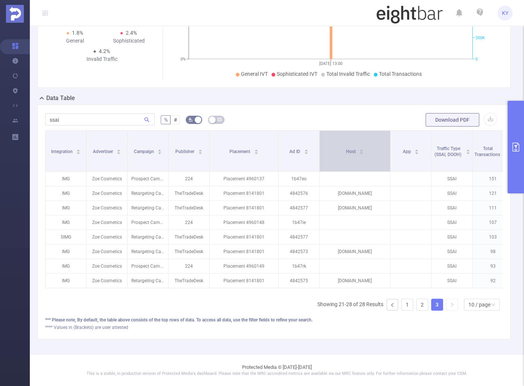
drag, startPoint x: 358, startPoint y: 157, endPoint x: 388, endPoint y: 165, distance: 30.8
click at [388, 165] on span at bounding box center [390, 151] width 4 height 41
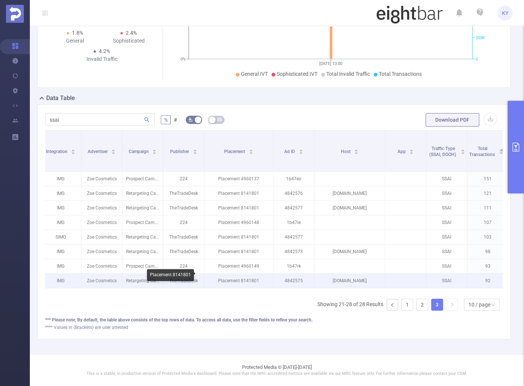
scroll to position [0, 0]
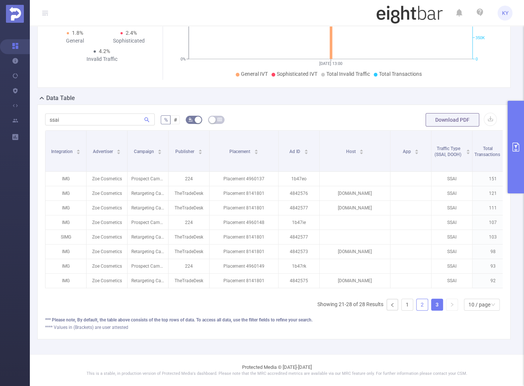
click at [420, 303] on link "2" at bounding box center [422, 304] width 11 height 11
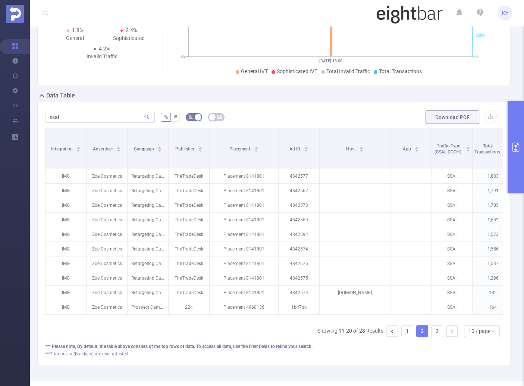
click at [63, 108] on div "ssai % # Download PDF Integration Advertiser Campaign Publisher Placement Ad ID…" at bounding box center [273, 234] width 473 height 264
click at [75, 116] on input "ssai" at bounding box center [100, 117] width 110 height 12
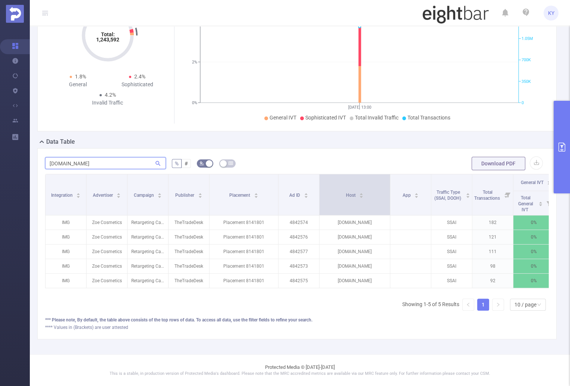
type input "fubo.tv"
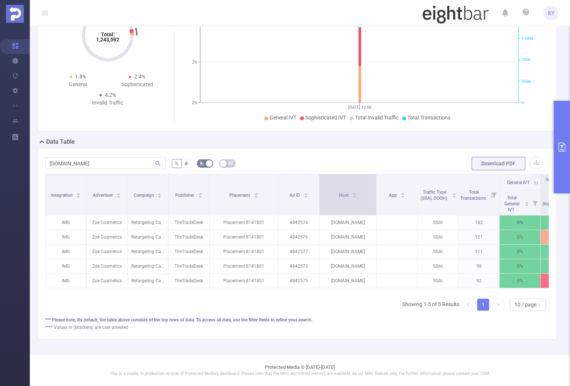
drag, startPoint x: 388, startPoint y: 194, endPoint x: 374, endPoint y: 194, distance: 13.8
click at [374, 194] on span at bounding box center [376, 194] width 4 height 41
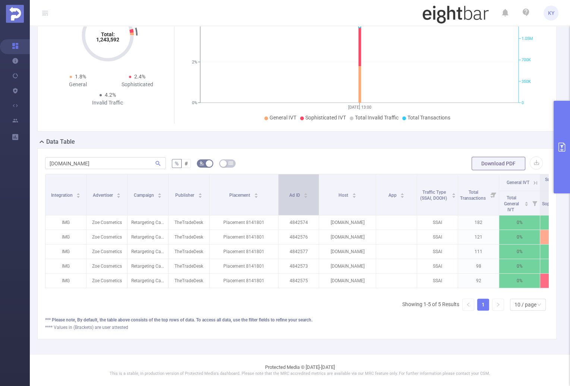
drag, startPoint x: 318, startPoint y: 189, endPoint x: 312, endPoint y: 189, distance: 6.0
click at [312, 189] on th "Ad ID" at bounding box center [299, 194] width 41 height 41
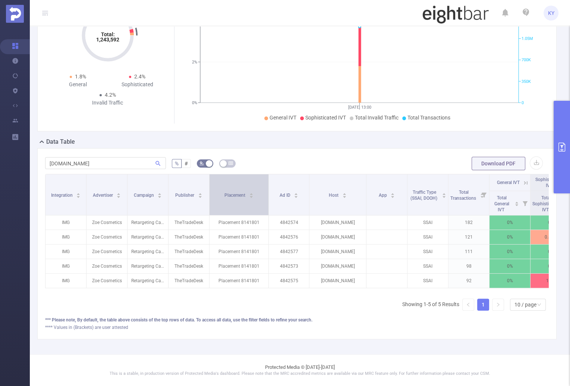
drag, startPoint x: 276, startPoint y: 194, endPoint x: 267, endPoint y: 194, distance: 9.7
click at [267, 194] on span at bounding box center [269, 194] width 4 height 41
click at [285, 159] on form "fubo.tv % # Download PDF" at bounding box center [297, 163] width 504 height 15
